Goal: Task Accomplishment & Management: Manage account settings

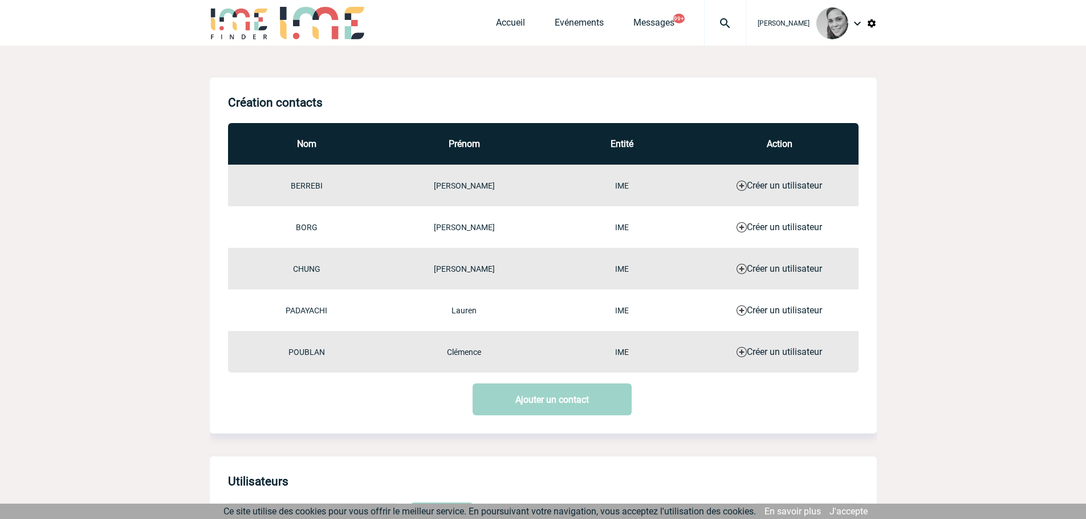
click at [859, 18] on img at bounding box center [857, 24] width 14 height 14
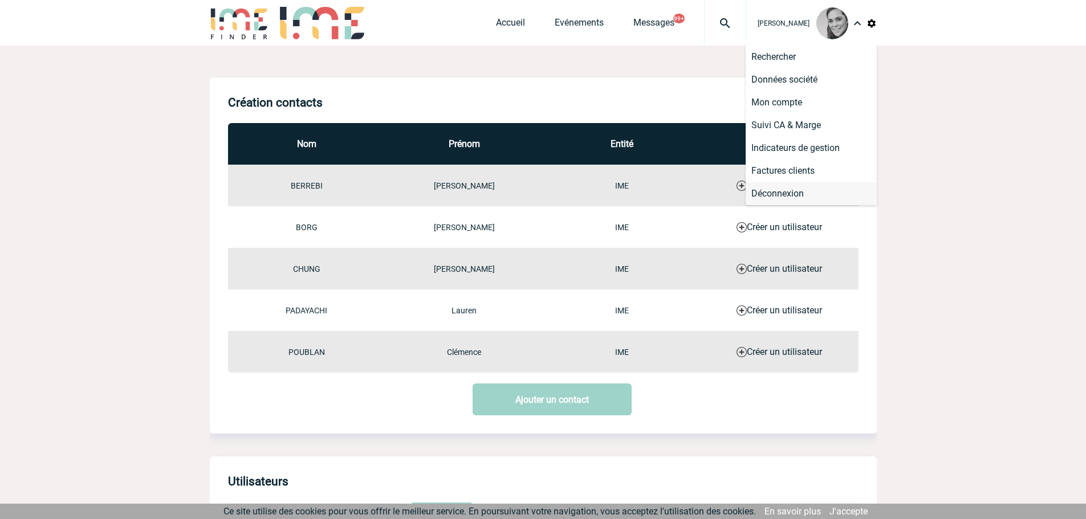
drag, startPoint x: 784, startPoint y: 189, endPoint x: 778, endPoint y: 183, distance: 8.5
click at [784, 189] on li "Déconnexion" at bounding box center [811, 193] width 131 height 23
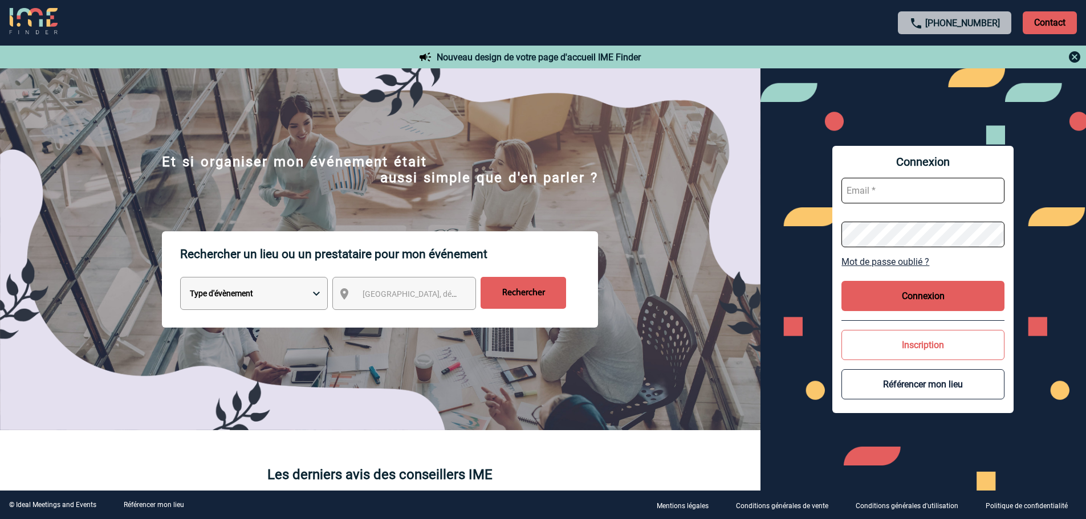
click at [873, 196] on input "text" at bounding box center [922, 191] width 163 height 26
click at [923, 193] on input "fbolus" at bounding box center [922, 191] width 163 height 26
type input "admin_plateforme@ime-groupe.com"
click at [928, 298] on button "Connexion" at bounding box center [922, 296] width 163 height 30
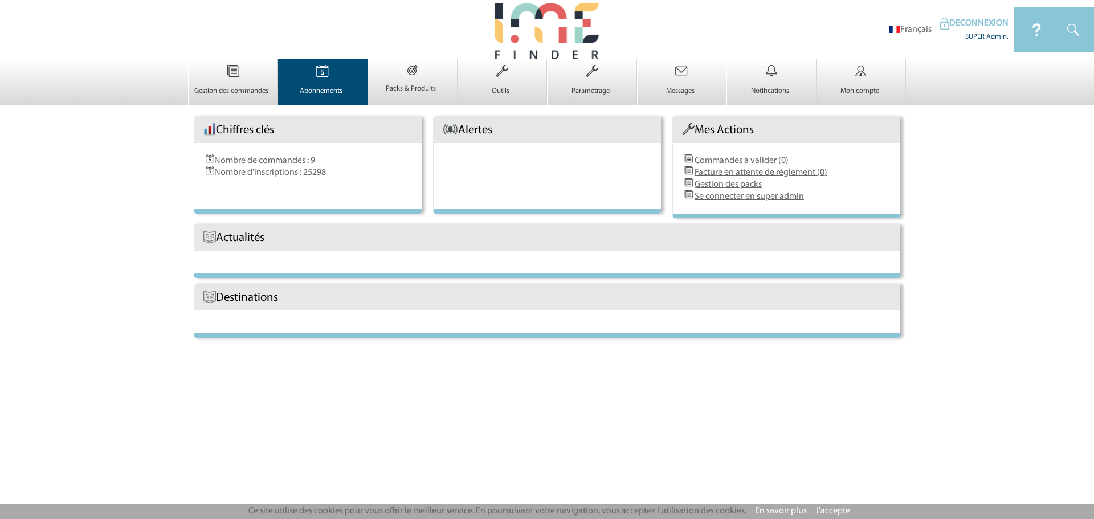
click at [302, 81] on img at bounding box center [322, 71] width 47 height 24
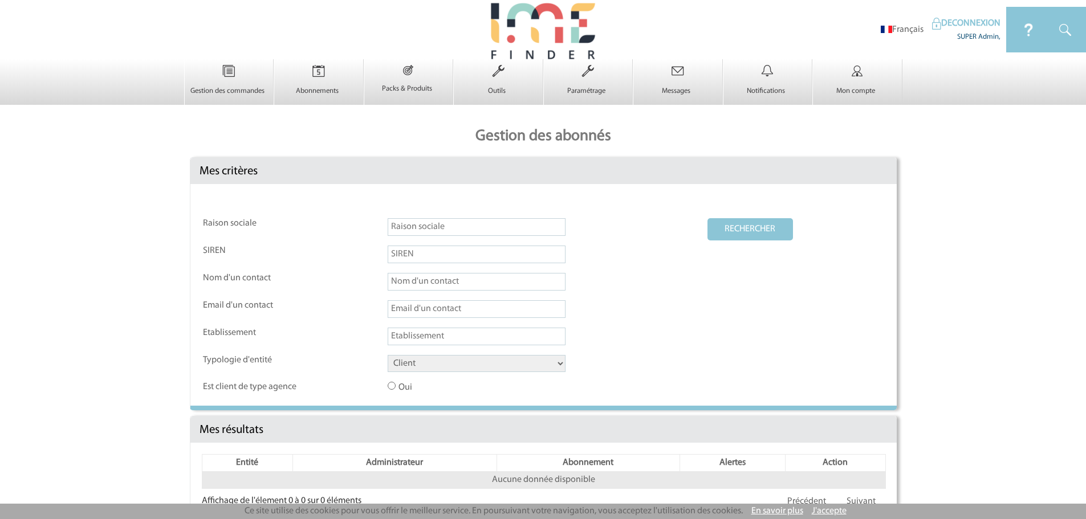
click at [408, 308] on input "text" at bounding box center [477, 309] width 178 height 18
paste input "[PERSON_NAME][EMAIL_ADDRESS][DOMAIN_NAME]"
click at [724, 231] on button "RECHERCHER" at bounding box center [749, 229] width 85 height 22
click at [541, 315] on input "[PERSON_NAME][EMAIL_ADDRESS][DOMAIN_NAME]" at bounding box center [477, 309] width 178 height 18
type input "[PERSON_NAME][EMAIL_ADDRESS][DOMAIN_NAME]"
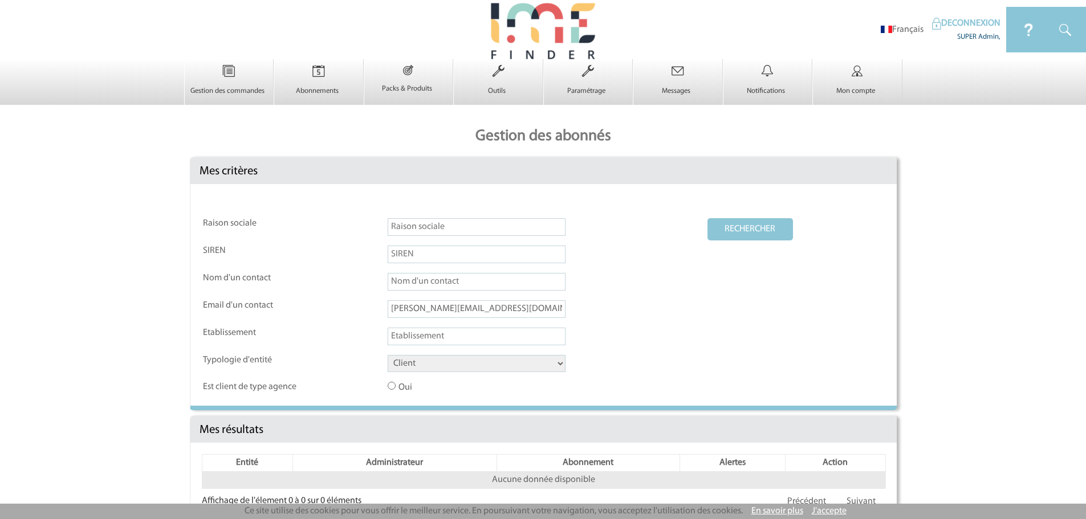
click at [707, 218] on button "RECHERCHER" at bounding box center [749, 229] width 85 height 22
click at [390, 312] on input "[PERSON_NAME][EMAIL_ADDRESS][DOMAIN_NAME]" at bounding box center [477, 309] width 178 height 18
